Goal: Information Seeking & Learning: Learn about a topic

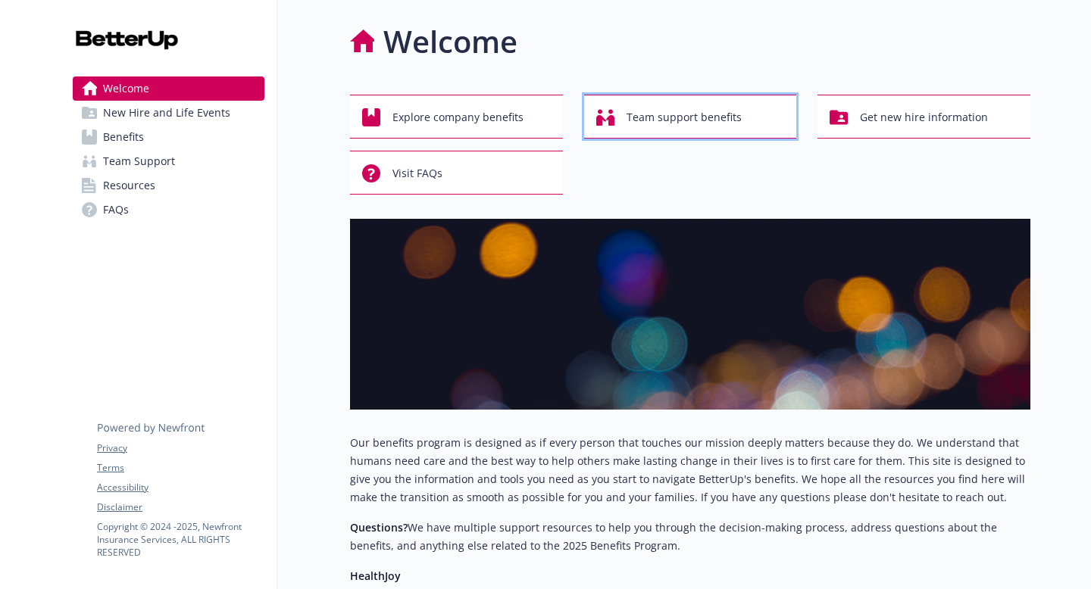
click at [708, 113] on span "Team support benefits" at bounding box center [684, 117] width 115 height 29
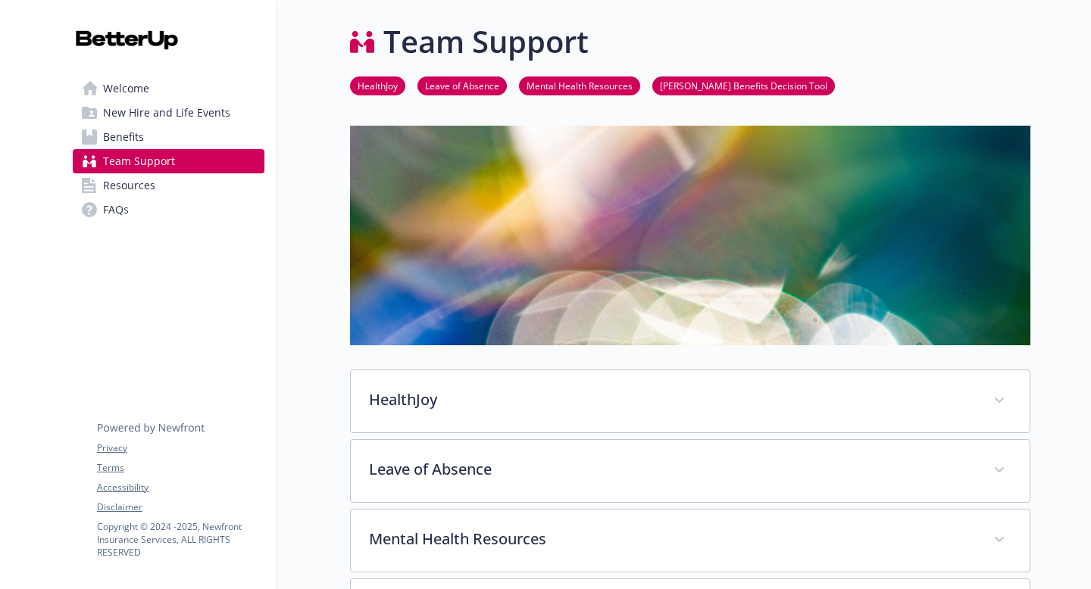
click at [134, 92] on span "Welcome" at bounding box center [126, 89] width 46 height 24
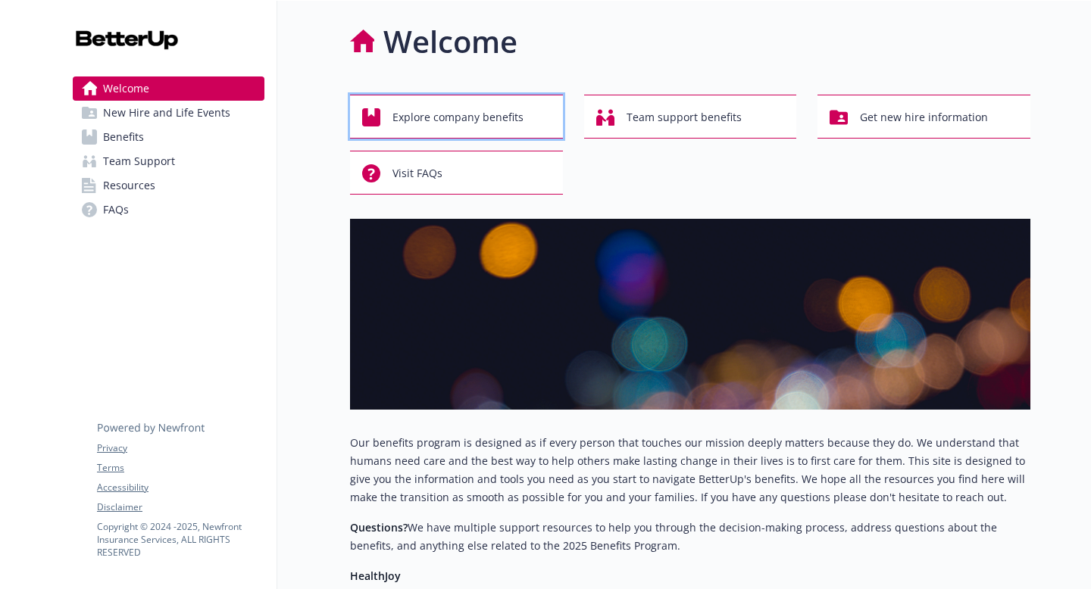
click at [437, 113] on span "Explore company benefits" at bounding box center [457, 117] width 131 height 29
